Goal: Find contact information: Find contact information

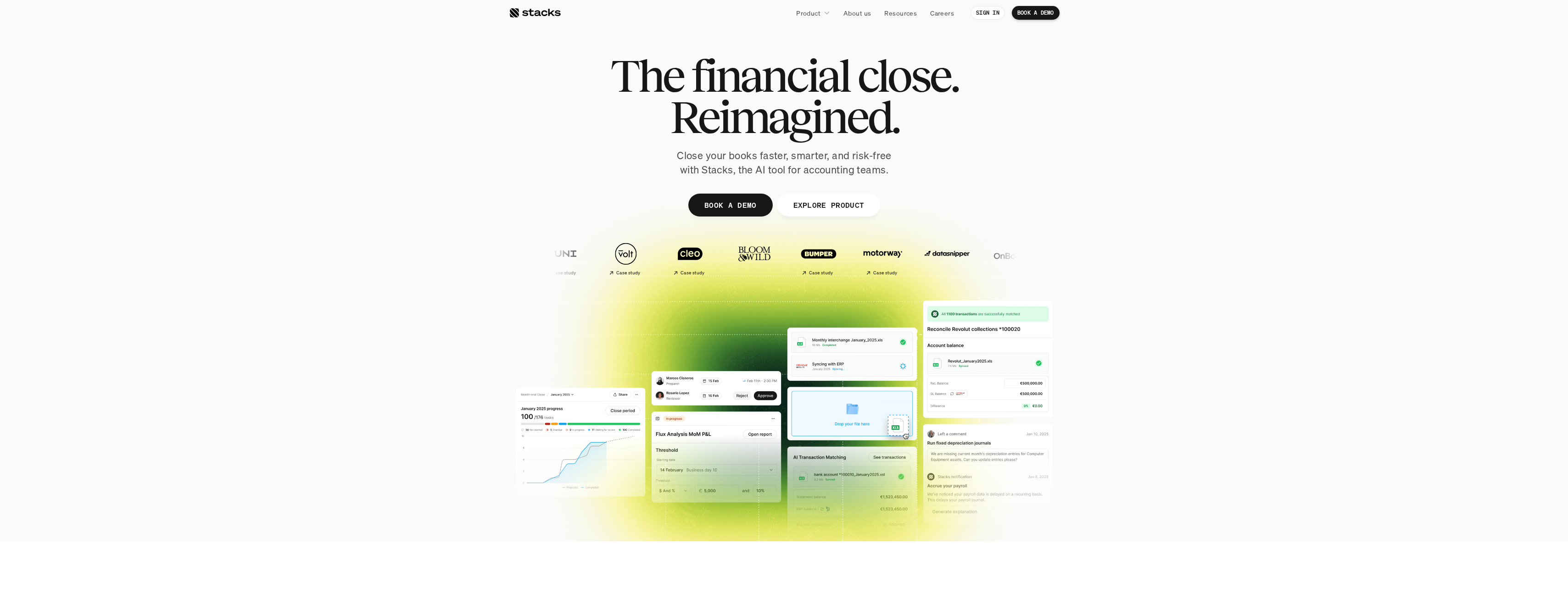
click at [859, 14] on p "About us" at bounding box center [857, 13] width 27 height 10
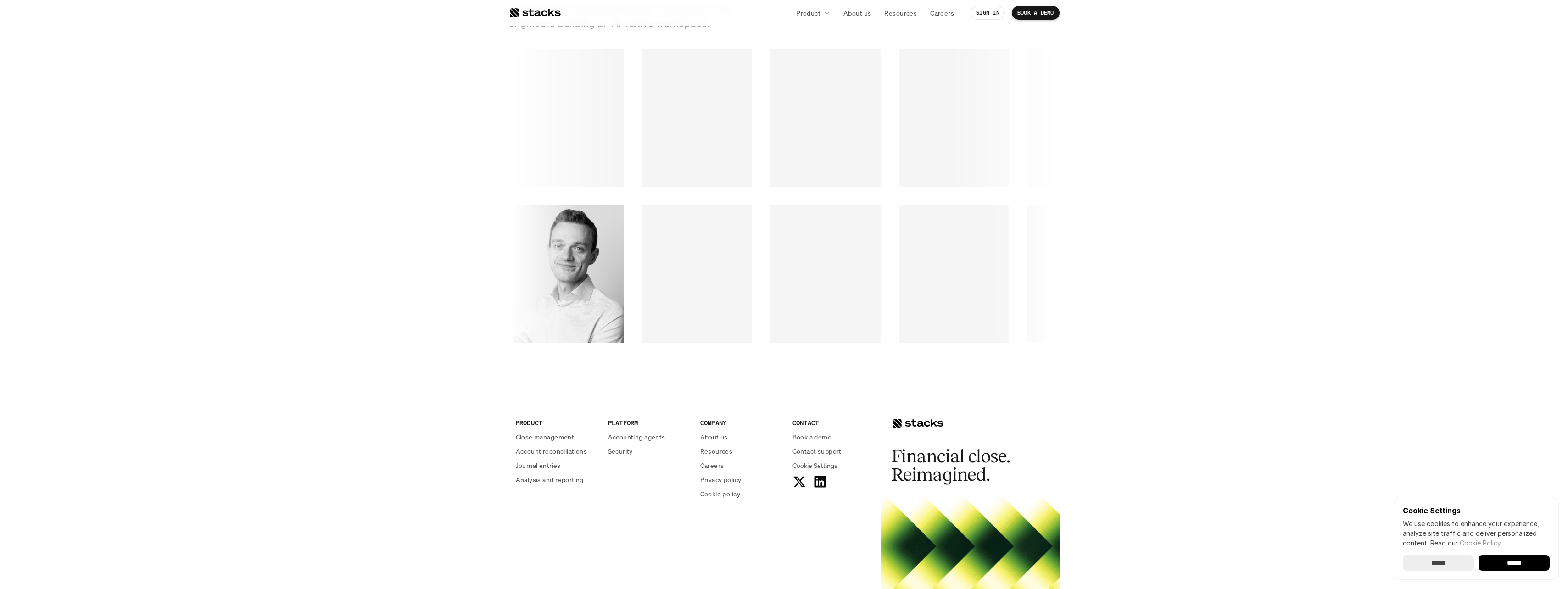
scroll to position [1412, 0]
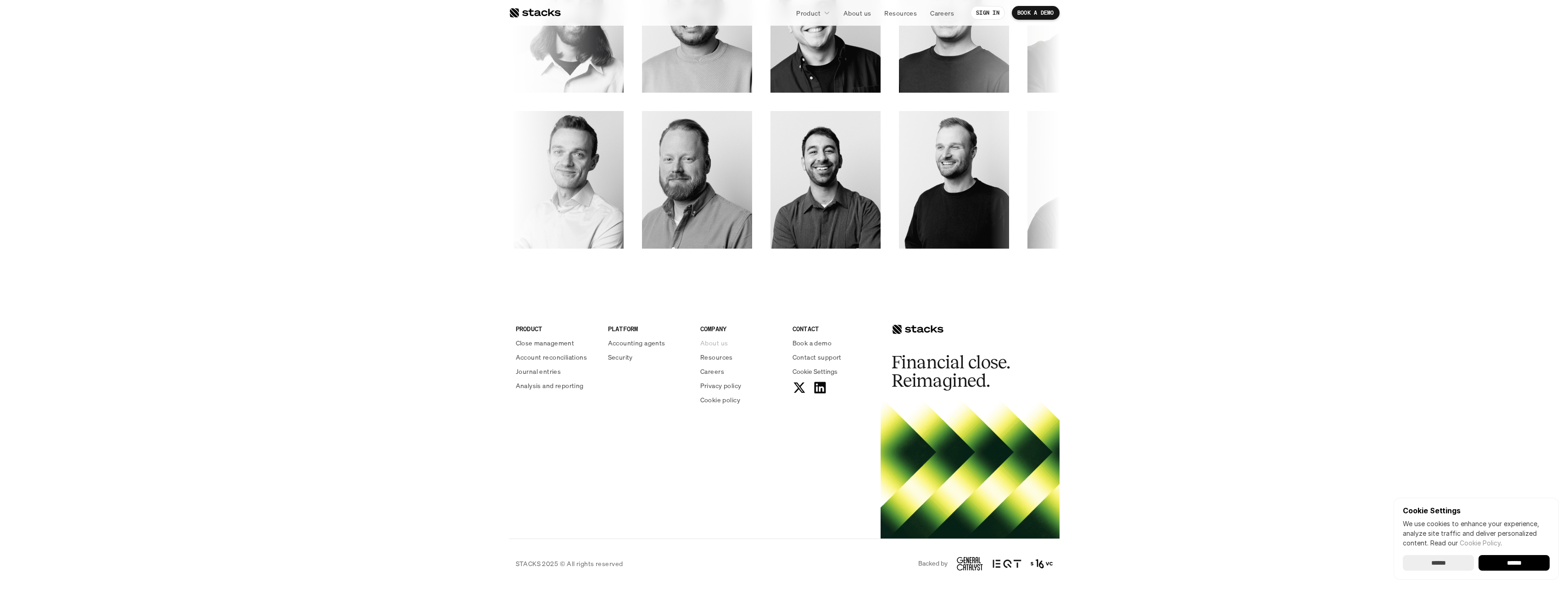
click at [712, 343] on p "About us" at bounding box center [713, 343] width 27 height 10
click at [545, 566] on p "STACKS 2025 © All rights reserved" at bounding box center [569, 563] width 107 height 10
click at [710, 385] on p "Privacy policy" at bounding box center [721, 386] width 41 height 10
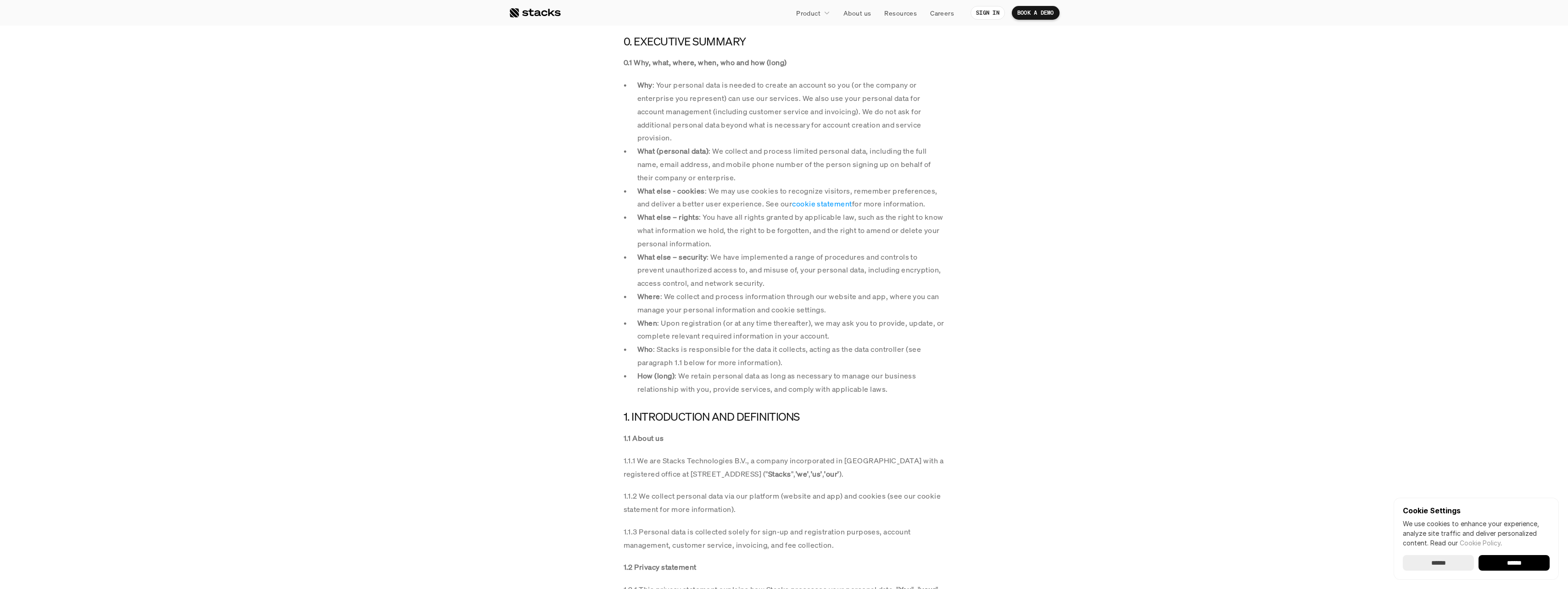
scroll to position [184, 0]
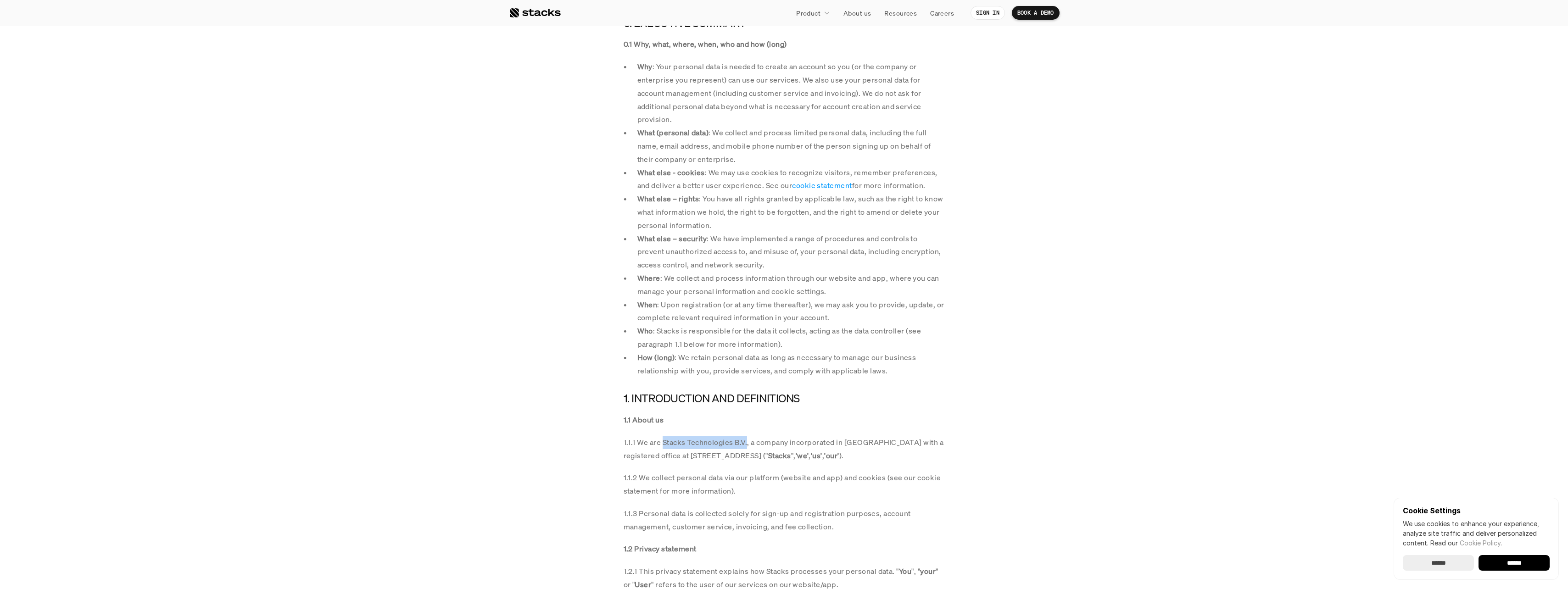
drag, startPoint x: 662, startPoint y: 442, endPoint x: 747, endPoint y: 442, distance: 85.0
click at [747, 442] on p "1.1.1 We are Stacks Technologies B.V., a company incorporated in [GEOGRAPHIC_DA…" at bounding box center [785, 449] width 321 height 27
copy p "Stacks Technologies B.V."
